Goal: Navigation & Orientation: Find specific page/section

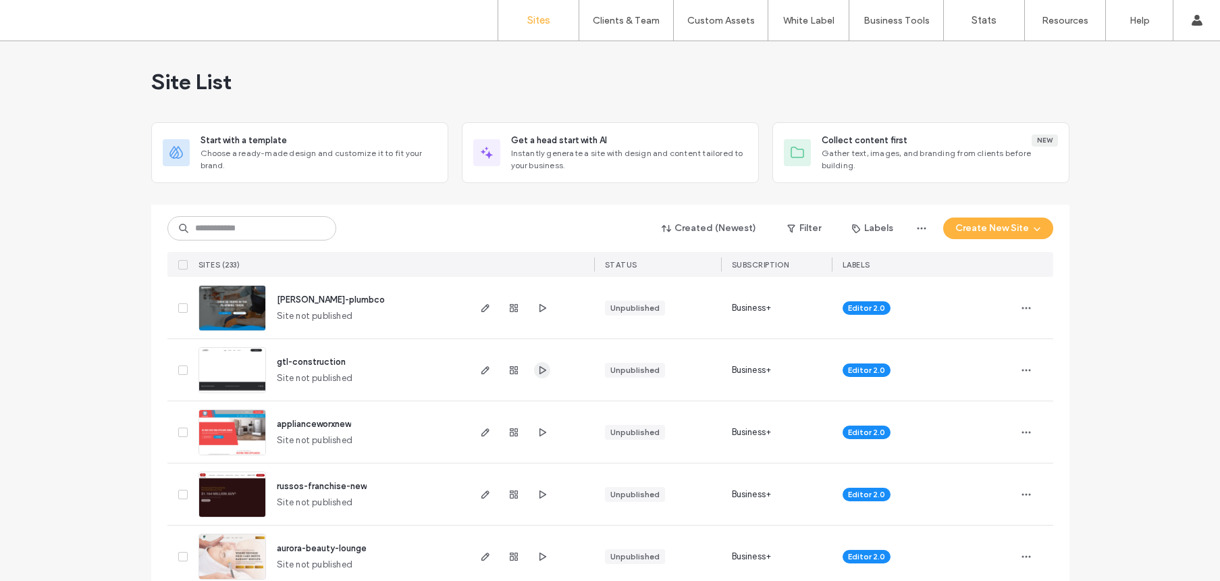
click at [540, 370] on icon "button" at bounding box center [542, 370] width 11 height 11
click at [220, 220] on input at bounding box center [251, 228] width 169 height 24
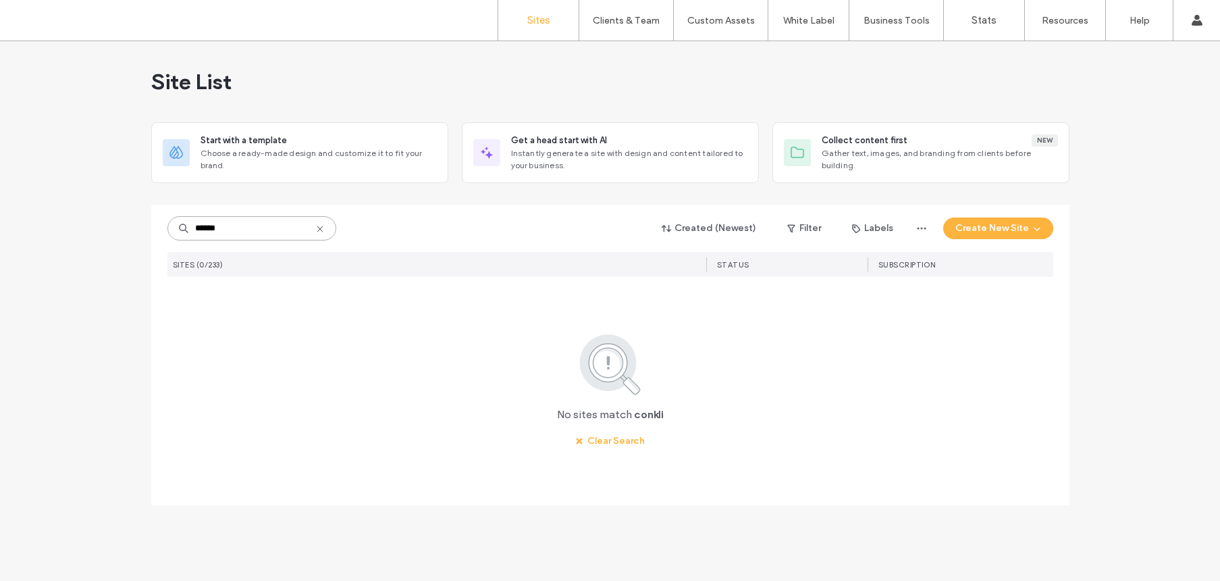
click at [264, 228] on input "******" at bounding box center [251, 228] width 169 height 24
type input "******"
